Goal: Check status

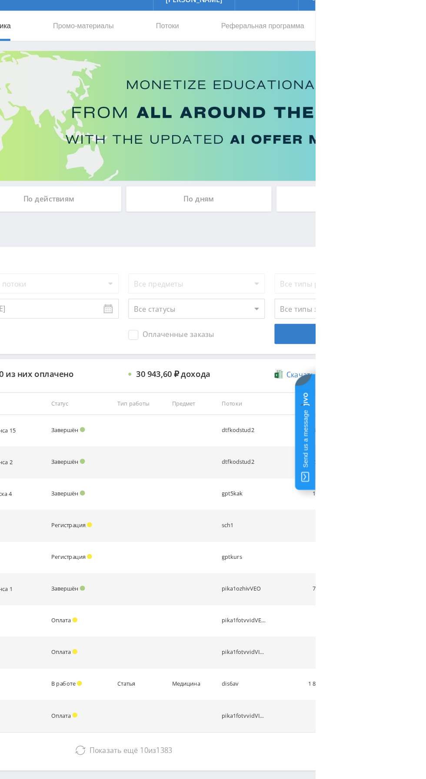
click at [334, 186] on div "По дням" at bounding box center [325, 189] width 125 height 22
click at [0, 0] on input "По дням" at bounding box center [0, 0] width 0 height 0
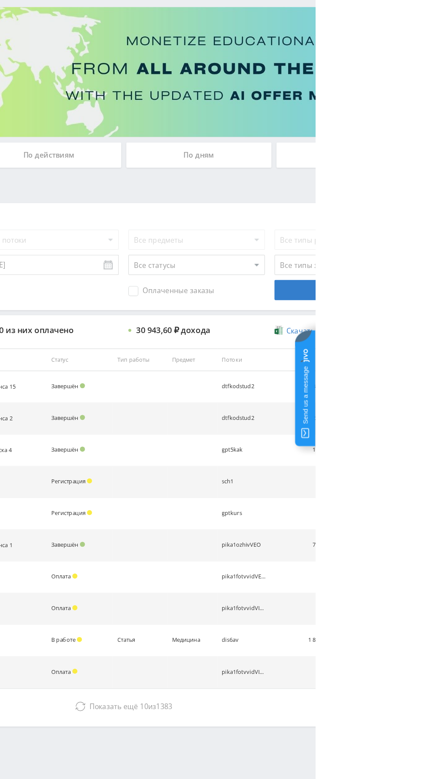
click at [297, 183] on div "По дням" at bounding box center [325, 189] width 125 height 22
click at [0, 0] on input "По дням" at bounding box center [0, 0] width 0 height 0
